Goal: Information Seeking & Learning: Learn about a topic

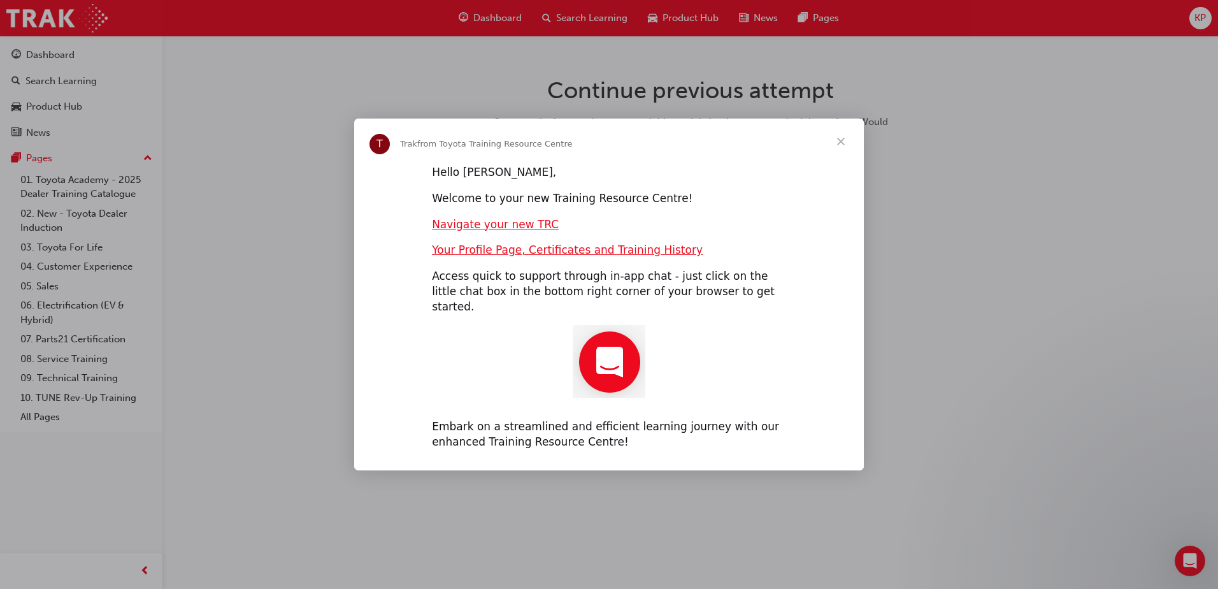
click at [839, 154] on span "Close" at bounding box center [841, 141] width 46 height 46
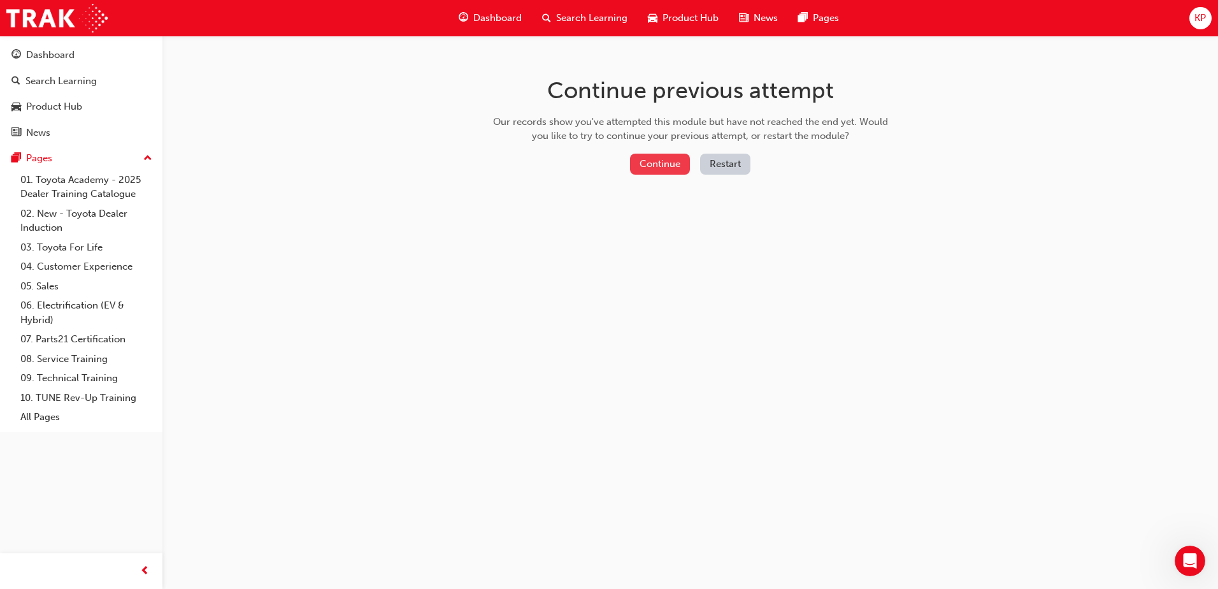
click at [652, 164] on button "Continue" at bounding box center [660, 164] width 60 height 21
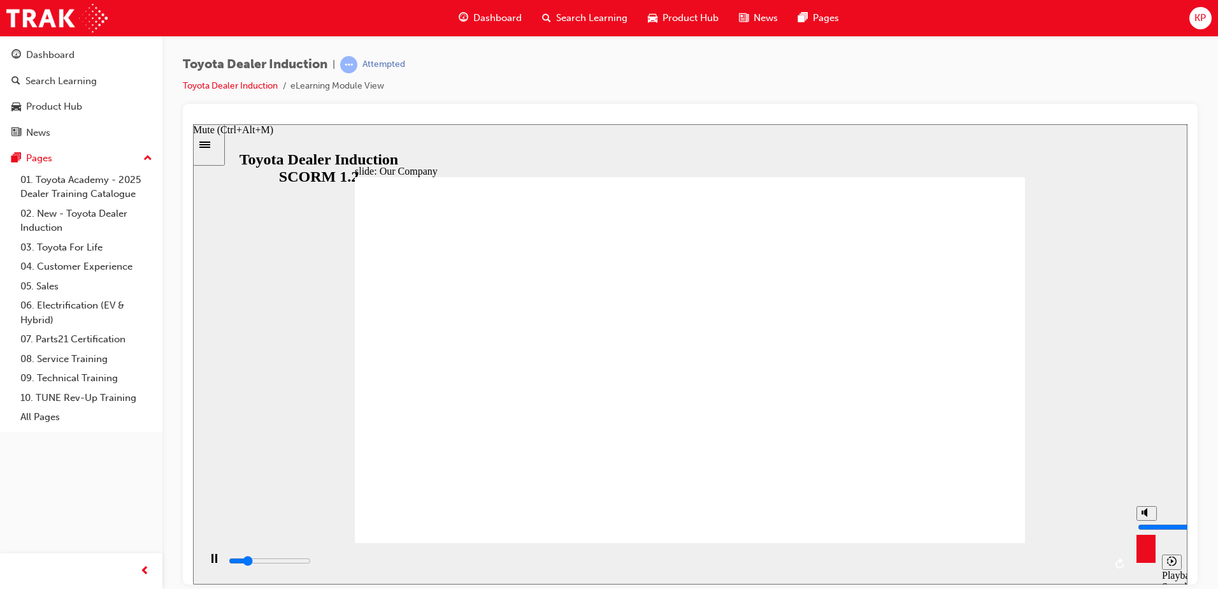
type input "4300"
type input "7"
type input "4600"
type input "6"
type input "4700"
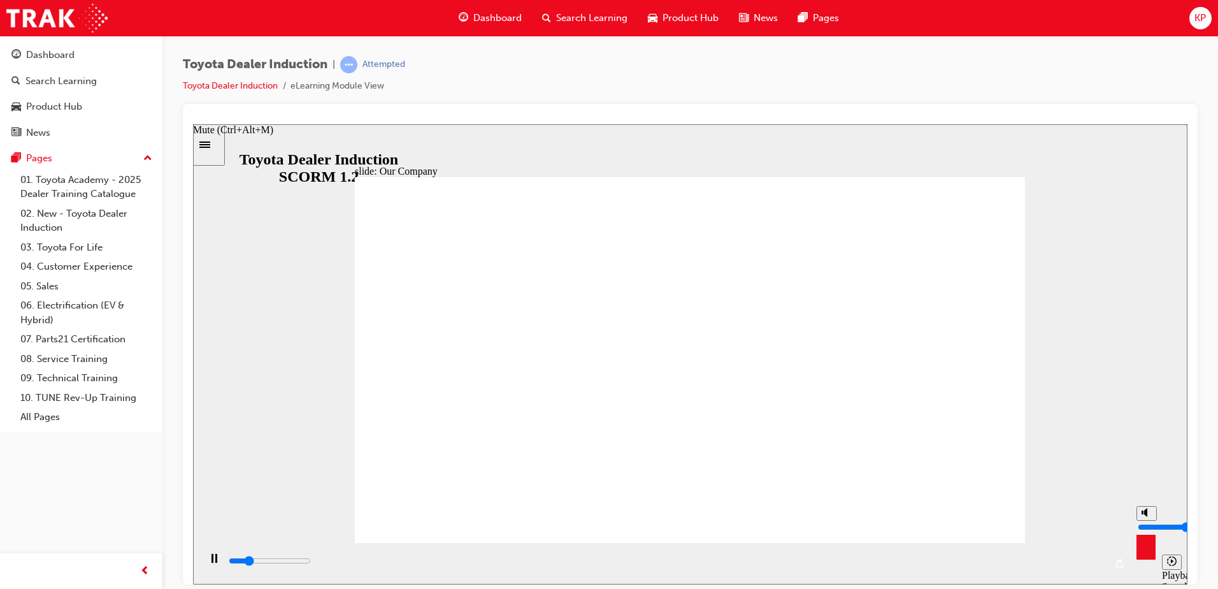
type input "5"
type input "4800"
type input "4"
type input "5600"
type input "3"
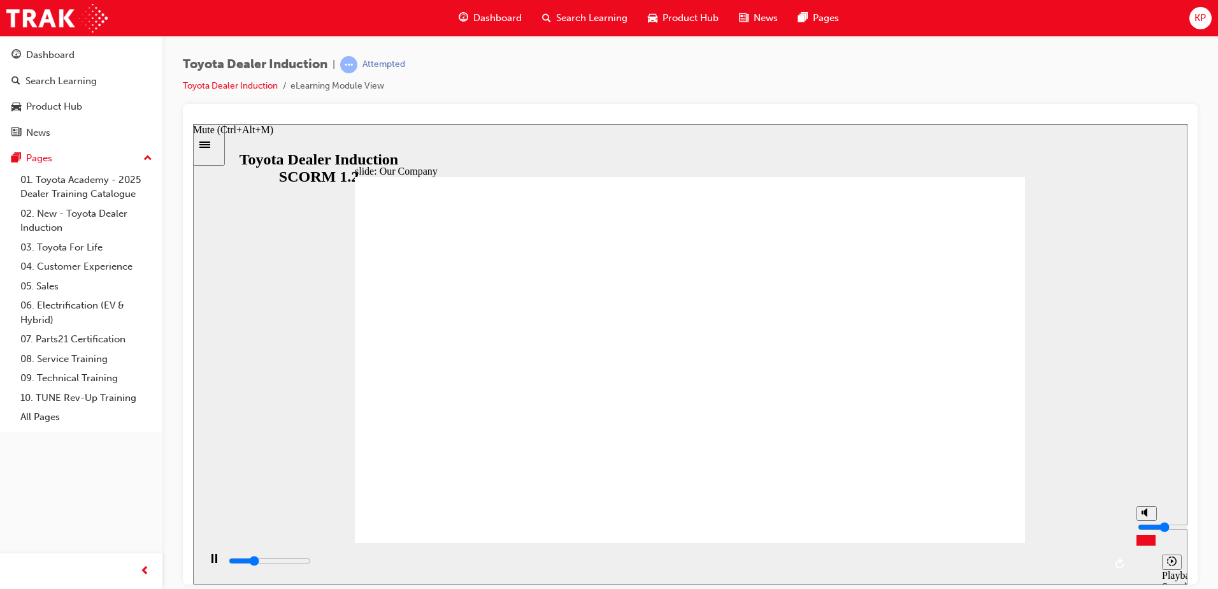
type input "6300"
type input "2"
type input "6700"
drag, startPoint x: 1145, startPoint y: 514, endPoint x: 1148, endPoint y: 533, distance: 18.6
type input "2"
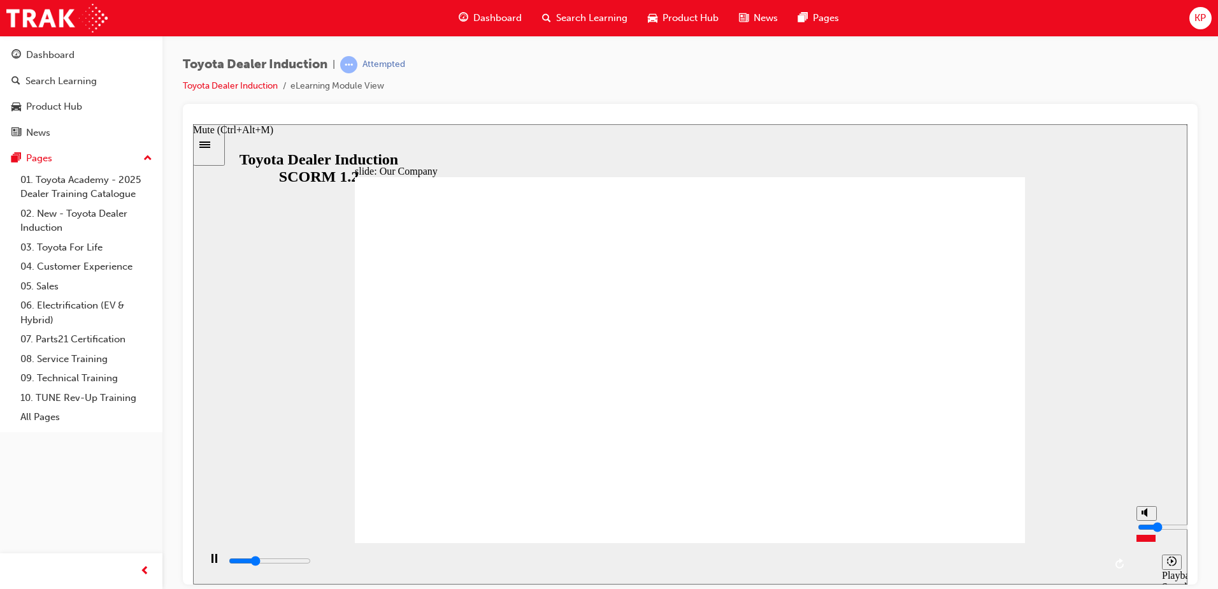
click at [1148, 531] on input "volume" at bounding box center [1179, 526] width 82 height 10
drag, startPoint x: 517, startPoint y: 470, endPoint x: 620, endPoint y: 466, distance: 102.7
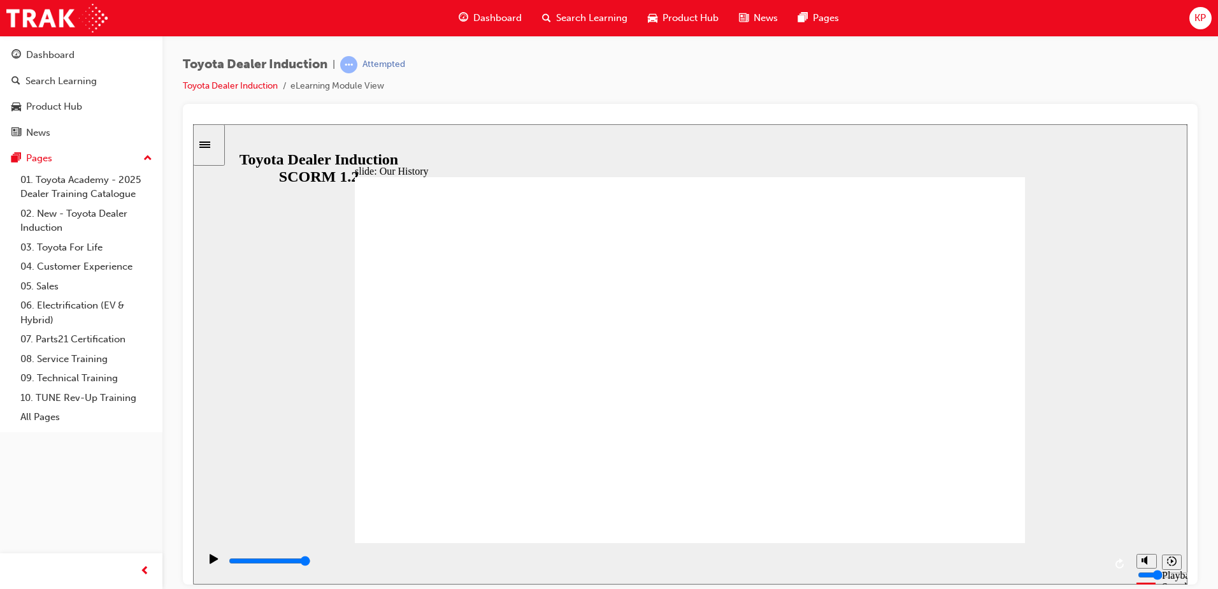
drag, startPoint x: 685, startPoint y: 475, endPoint x: 780, endPoint y: 468, distance: 95.2
drag, startPoint x: 875, startPoint y: 473, endPoint x: 822, endPoint y: 469, distance: 53.0
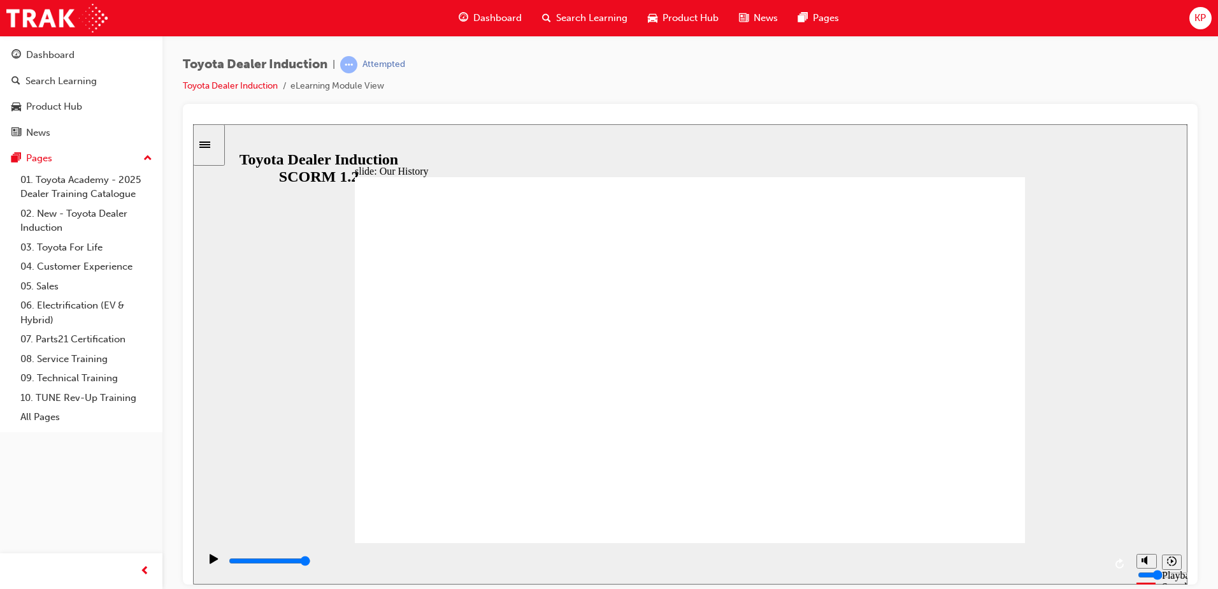
drag, startPoint x: 694, startPoint y: 473, endPoint x: 707, endPoint y: 472, distance: 12.8
drag, startPoint x: 508, startPoint y: 473, endPoint x: 744, endPoint y: 474, distance: 236.3
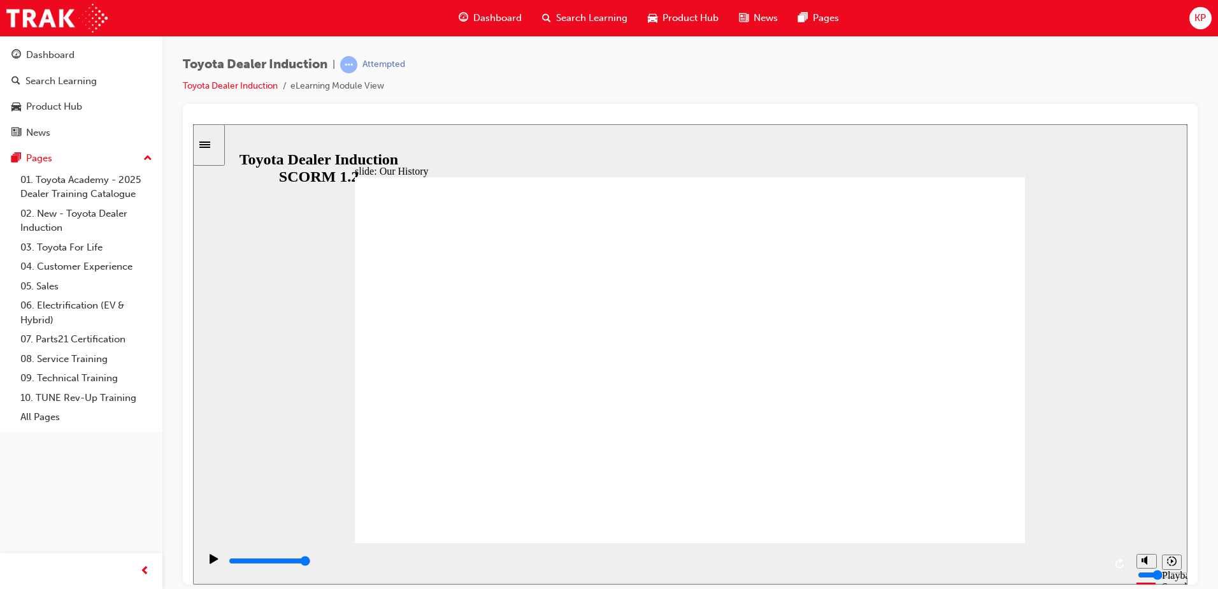
drag, startPoint x: 688, startPoint y: 505, endPoint x: 764, endPoint y: 513, distance: 76.3
drag, startPoint x: 712, startPoint y: 503, endPoint x: 751, endPoint y: 504, distance: 39.5
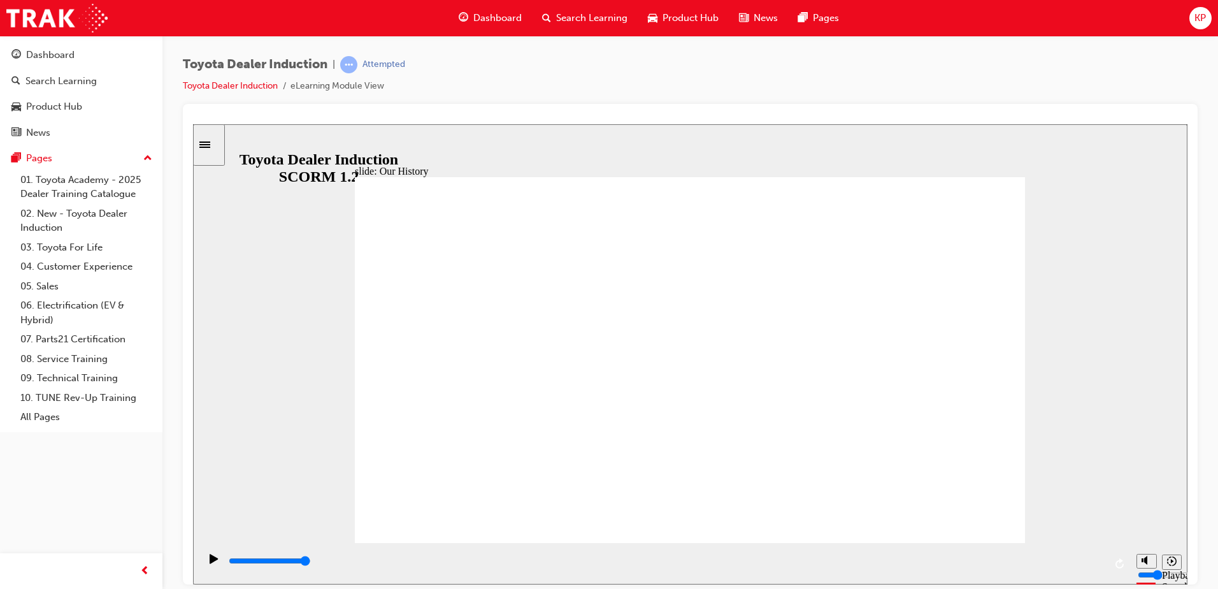
drag, startPoint x: 684, startPoint y: 467, endPoint x: 739, endPoint y: 466, distance: 54.8
drag, startPoint x: 677, startPoint y: 468, endPoint x: 741, endPoint y: 473, distance: 63.9
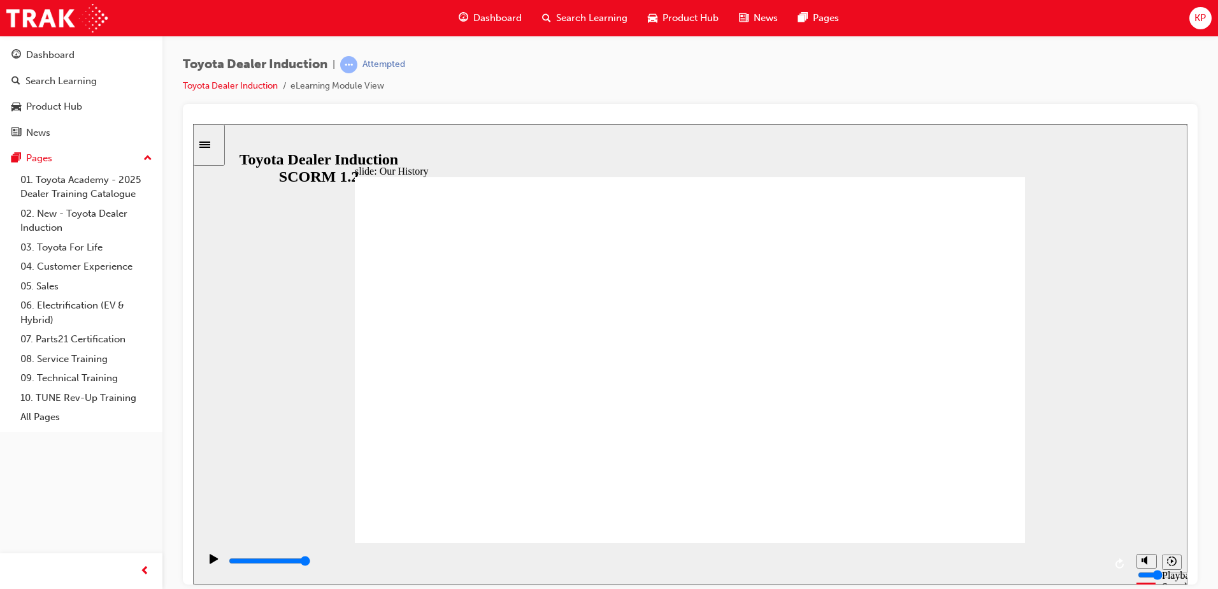
drag, startPoint x: 683, startPoint y: 463, endPoint x: 843, endPoint y: 472, distance: 160.8
drag, startPoint x: 877, startPoint y: 464, endPoint x: 866, endPoint y: 465, distance: 11.5
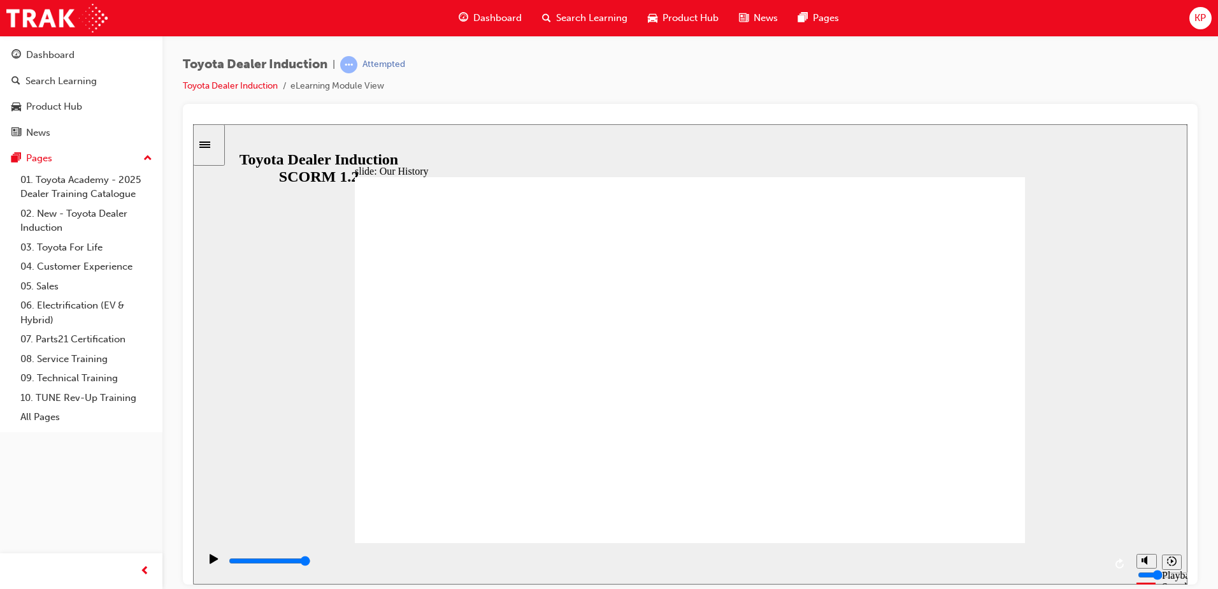
type input "6400"
type input "3"
type input "6700"
type input "4"
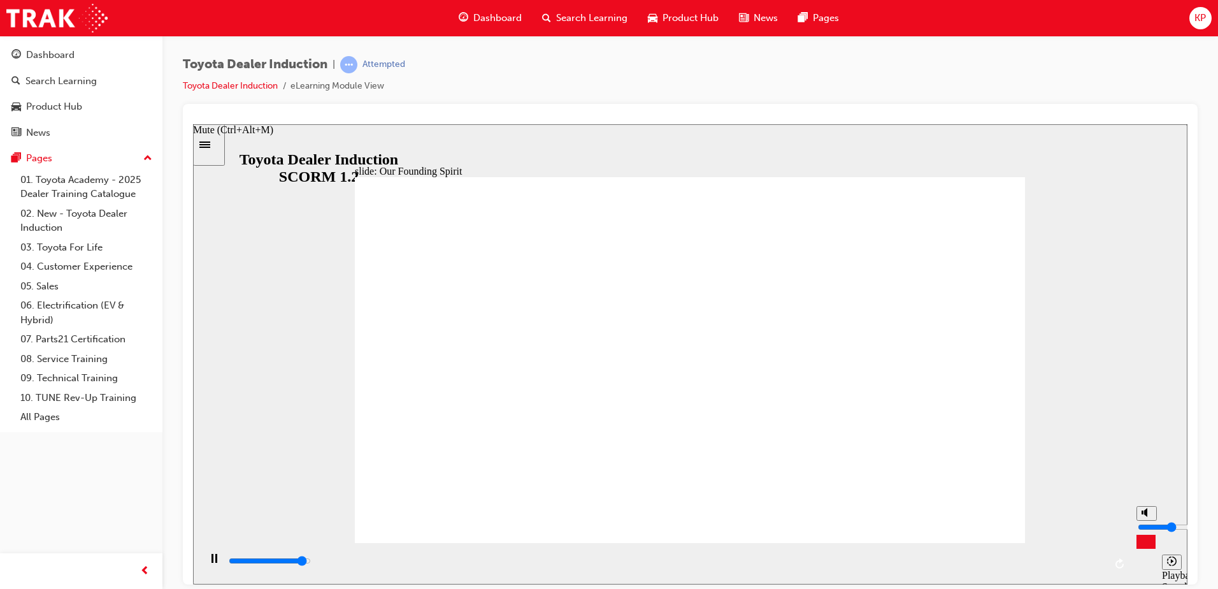
type input "7100"
drag, startPoint x: 1144, startPoint y: 535, endPoint x: 1145, endPoint y: 526, distance: 9.0
type input "4"
click at [1145, 526] on input "volume" at bounding box center [1179, 526] width 82 height 10
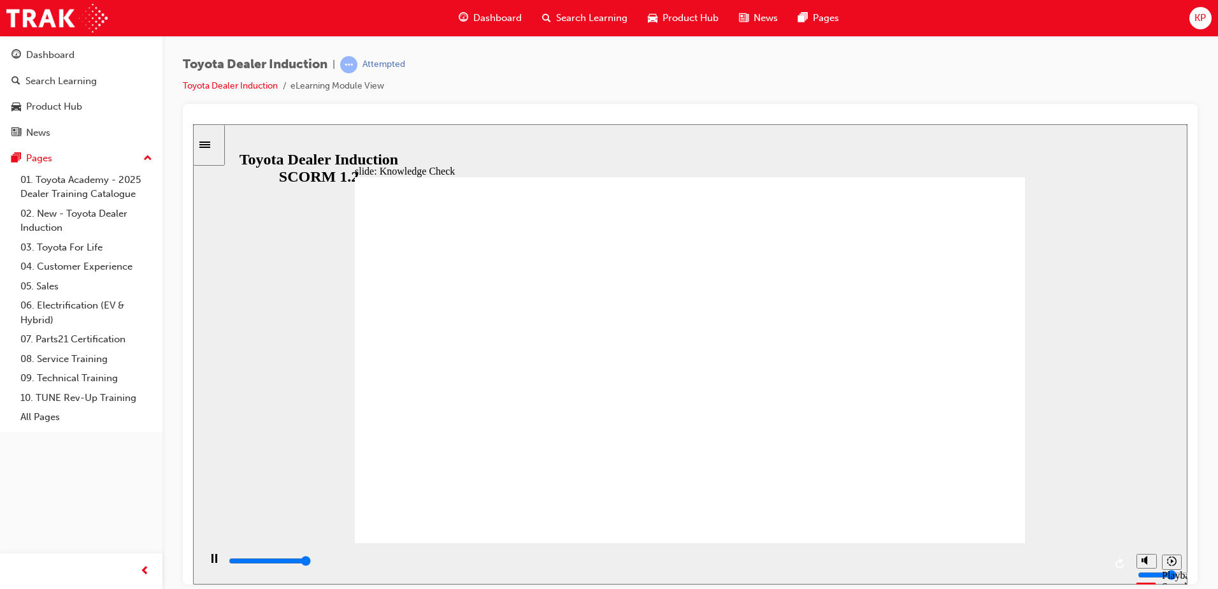
type input "5000"
drag, startPoint x: 512, startPoint y: 278, endPoint x: 674, endPoint y: 283, distance: 161.9
radio input "true"
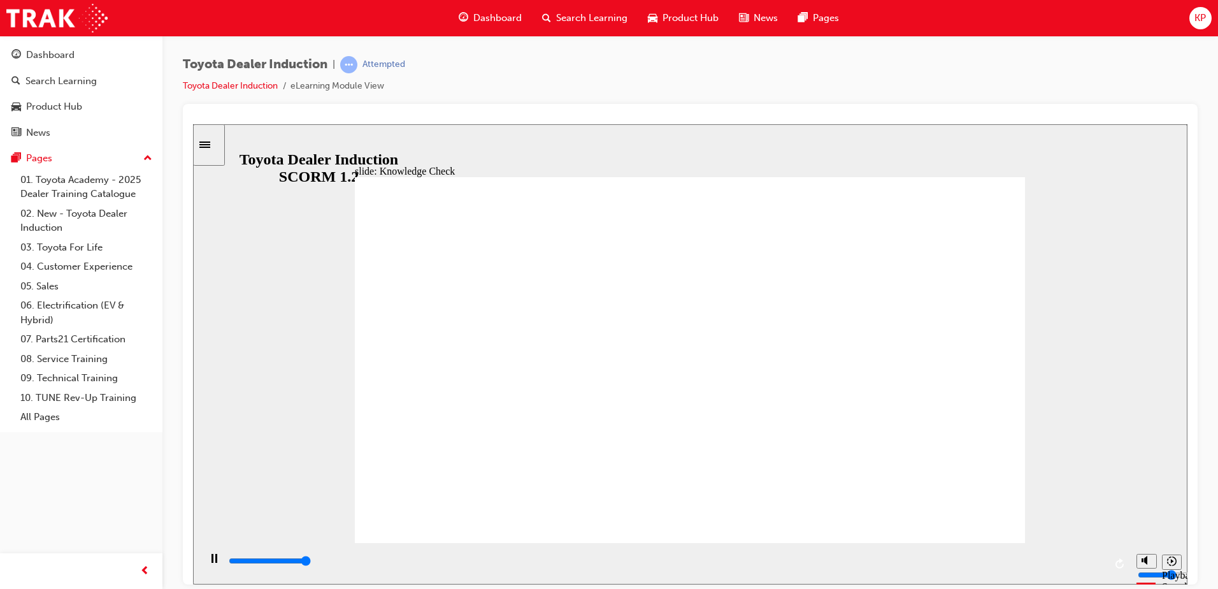
type input "5000"
